Goal: Task Accomplishment & Management: Use online tool/utility

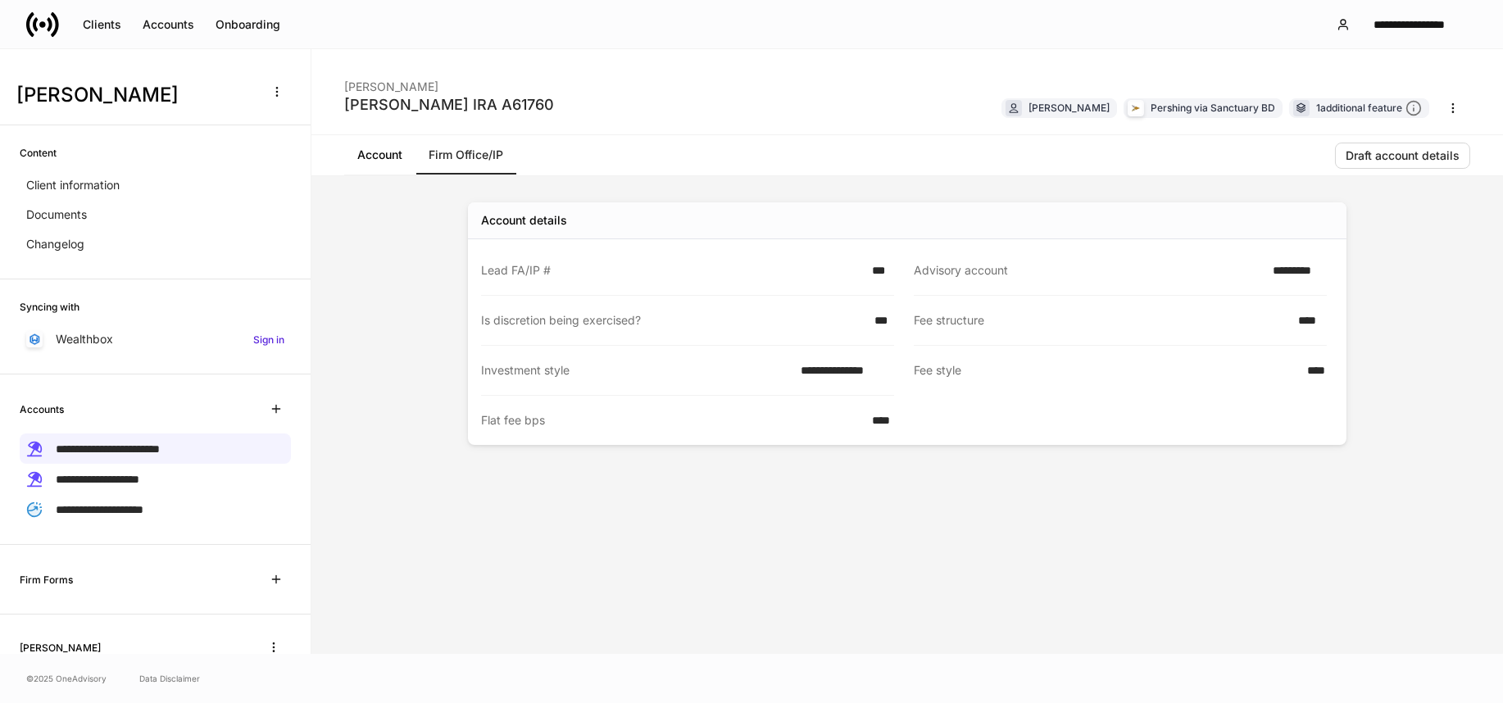
scroll to position [89, 0]
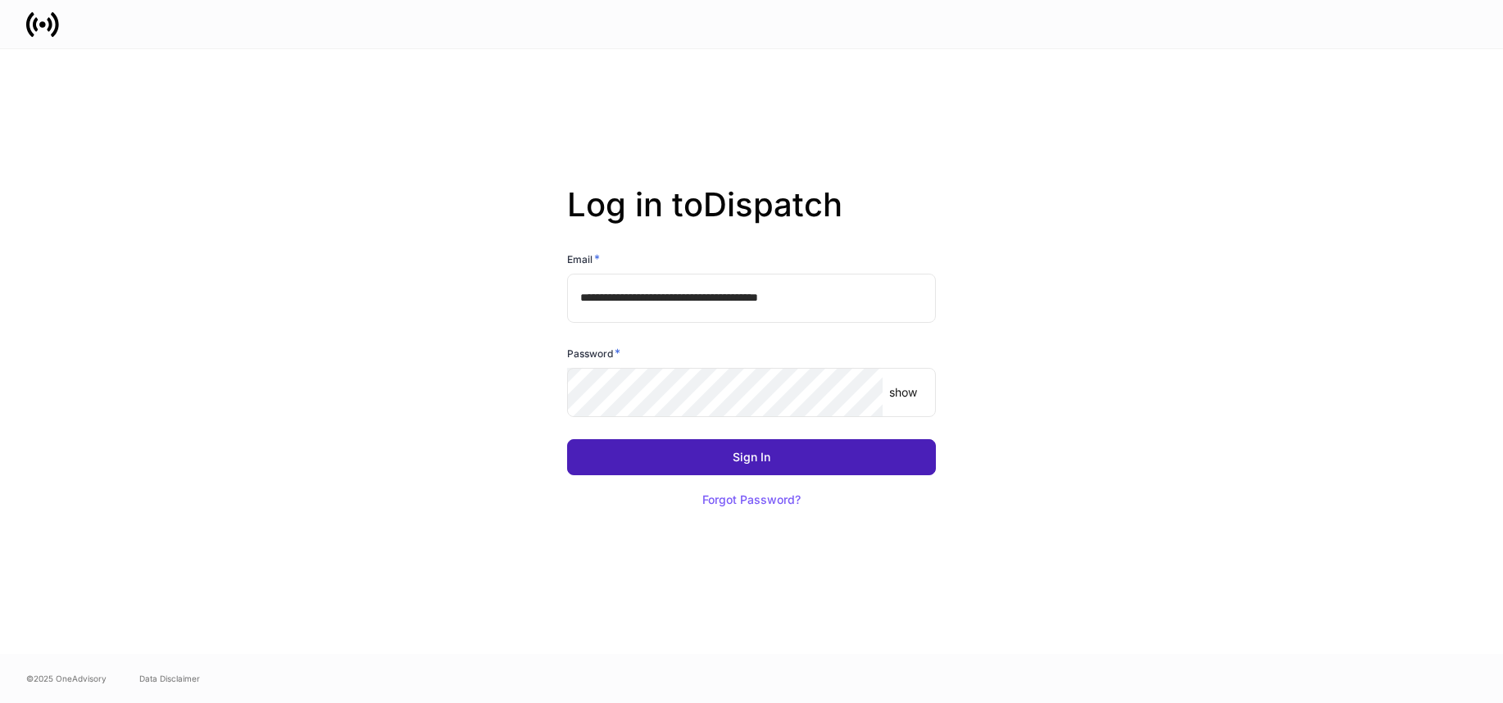
click at [740, 467] on button "Sign In" at bounding box center [751, 457] width 369 height 36
